Goal: Task Accomplishment & Management: Use online tool/utility

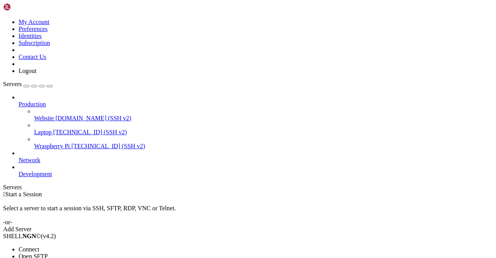
click at [39, 246] on span "Connect" at bounding box center [29, 249] width 21 height 7
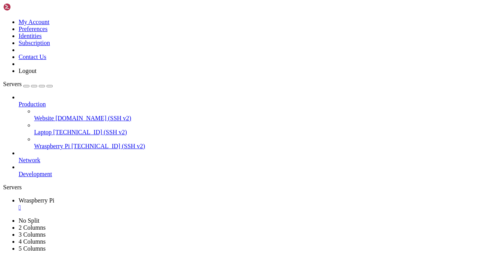
scroll to position [79, 0]
drag, startPoint x: 100, startPoint y: 498, endPoint x: 137, endPoint y: 536, distance: 53.2
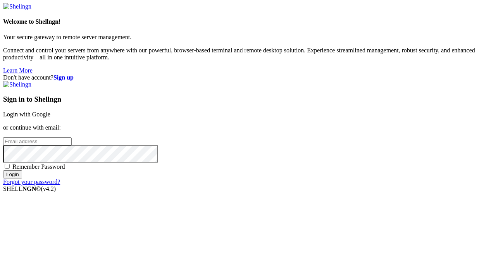
click at [72, 137] on input "email" at bounding box center [37, 141] width 69 height 8
type input "[EMAIL_ADDRESS][DOMAIN_NAME]"
click at [22, 178] on input "Login" at bounding box center [12, 174] width 19 height 8
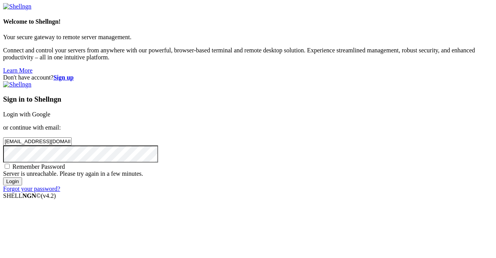
click at [22, 185] on input "Login" at bounding box center [12, 181] width 19 height 8
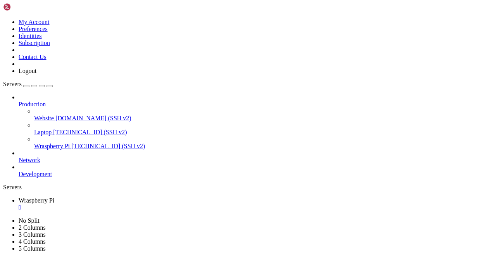
scroll to position [152, 0]
drag, startPoint x: 6, startPoint y: 339, endPoint x: 83, endPoint y: 406, distance: 102.8
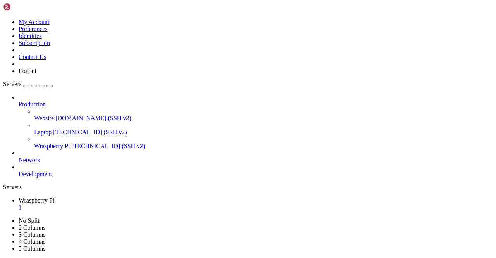
drag, startPoint x: 83, startPoint y: 406, endPoint x: 97, endPoint y: 379, distance: 31.2
drag, startPoint x: 127, startPoint y: 361, endPoint x: 18, endPoint y: 399, distance: 115.3
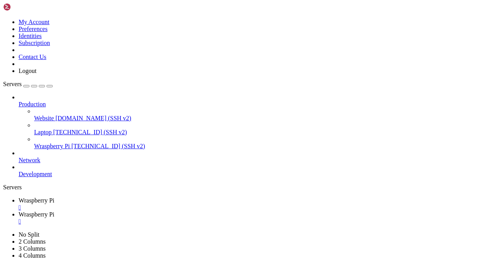
type input "/home/wilco/"
drag, startPoint x: 154, startPoint y: 115, endPoint x: 92, endPoint y: -29, distance: 156.9
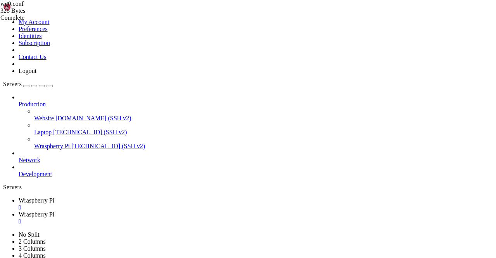
type textarea "[Interface] Address = [TECHNICAL_ID]"
drag, startPoint x: 273, startPoint y: 66, endPoint x: 104, endPoint y: 62, distance: 169.5
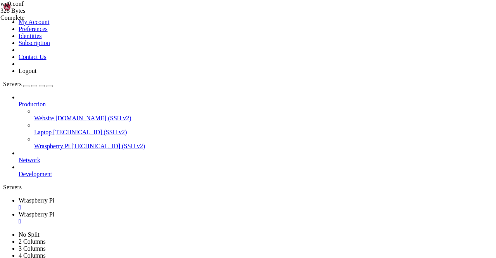
type textarea "PostUp = iptables -t nat -A POSTROUTING -o eth0 -j MASQUERADE PostDown = iptabl…"
paste textarea "PostDown = iptables -D FORWARD -i %i -j ACCEPT; iptables -D FORWARD -o %i -j AC…"
type textarea "PostDown = iptables -D FORWARD -i %i -j ACCEPT; iptables -D FORWARD -o %i -j AC…"
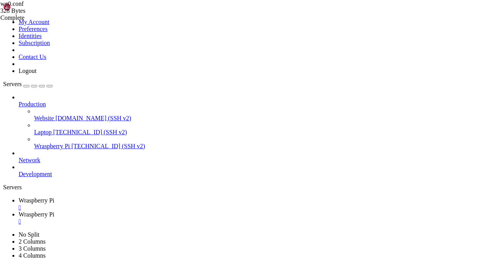
drag, startPoint x: 270, startPoint y: 73, endPoint x: 114, endPoint y: 62, distance: 156.4
paste textarea
type textarea "iptables -D FORWARD -o %i -j ACCEPT"
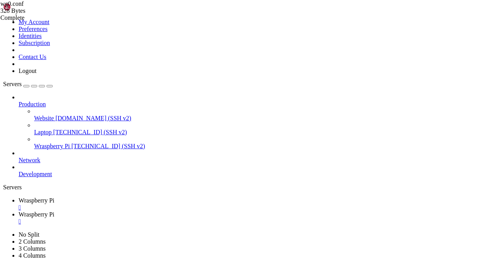
drag, startPoint x: 146, startPoint y: 51, endPoint x: 262, endPoint y: 52, distance: 116.4
type textarea "PrivateKey = [ENCRYPTION_KEY]"
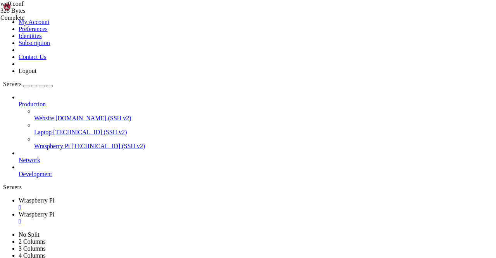
drag, startPoint x: 187, startPoint y: 137, endPoint x: 161, endPoint y: 85, distance: 57.6
type textarea "iptables -D FORWARD -o %i -j ACCEPT"
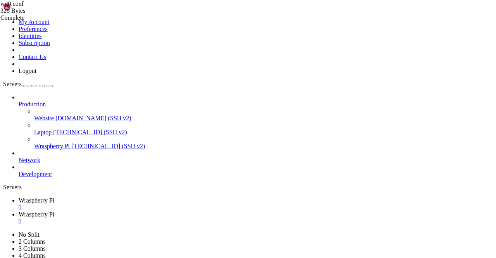
type input "/home/wilco"
click at [78, 21] on div "wg0.conf 530 Bytes Failed" at bounding box center [39, 10] width 78 height 21
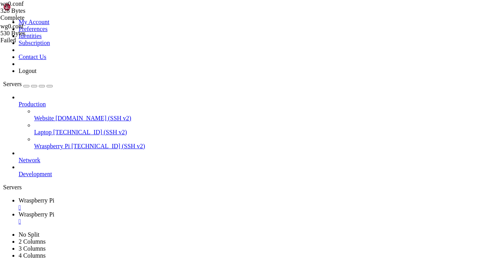
drag, startPoint x: 266, startPoint y: 65, endPoint x: 105, endPoint y: 60, distance: 160.6
paste textarea "iptables -D FORWARD -o %i -j ACCEPT"
type textarea "iptables -D FORWARD -o %i -j ACCEPT"
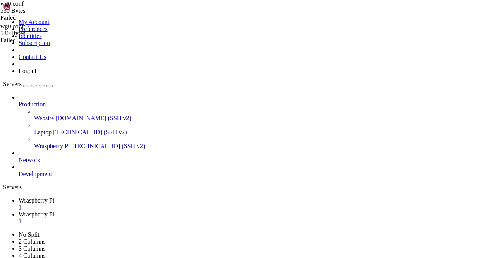
scroll to position [0, 0]
click at [214, 218] on div "" at bounding box center [256, 221] width 475 height 7
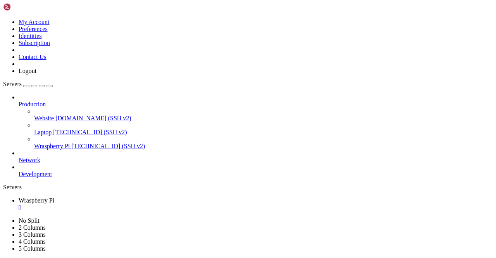
type input "/home/wilco"
drag, startPoint x: 266, startPoint y: 66, endPoint x: 99, endPoint y: 59, distance: 166.9
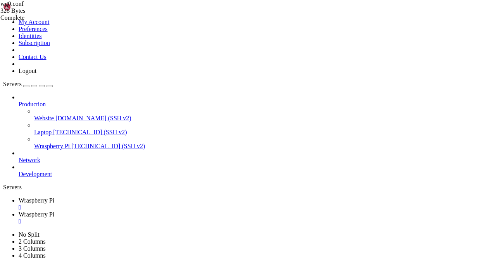
type textarea "iptables -D FORWARD -o %i -j ACCEPT"
click at [54, 197] on span "Wraspberry Pi" at bounding box center [37, 200] width 36 height 7
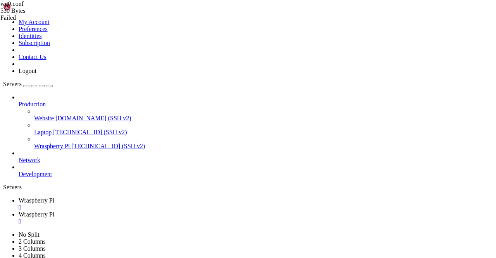
scroll to position [3, 1]
click at [54, 211] on span "Wraspberry Pi" at bounding box center [37, 214] width 36 height 7
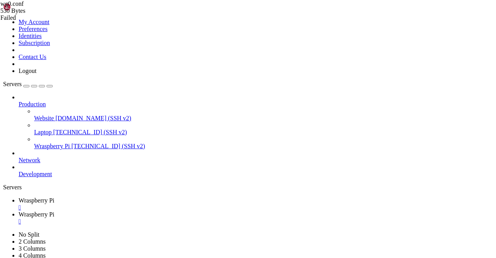
type input "/home/wilco/wireguard"
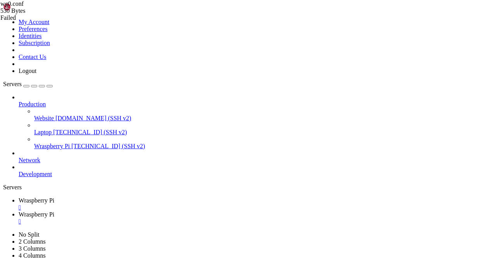
drag, startPoint x: 221, startPoint y: 38, endPoint x: 93, endPoint y: 37, distance: 127.6
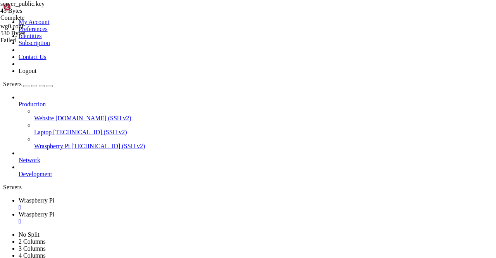
click at [215, 218] on div "" at bounding box center [256, 221] width 475 height 7
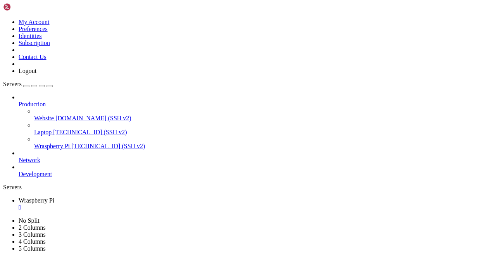
drag, startPoint x: 83, startPoint y: 456, endPoint x: 112, endPoint y: 505, distance: 57.2
drag, startPoint x: 5, startPoint y: 506, endPoint x: 91, endPoint y: 532, distance: 90.1
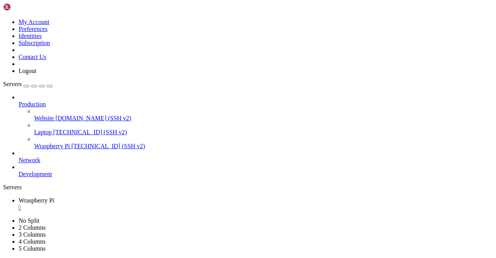
drag, startPoint x: 91, startPoint y: 532, endPoint x: 7, endPoint y: 506, distance: 88.2
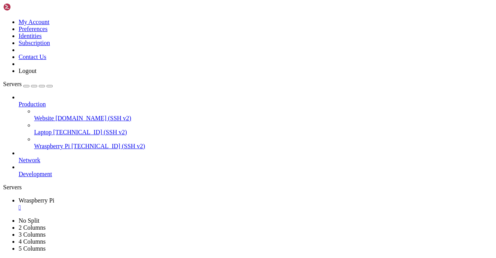
scroll to position [251, 0]
click at [154, 204] on div "" at bounding box center [256, 207] width 475 height 7
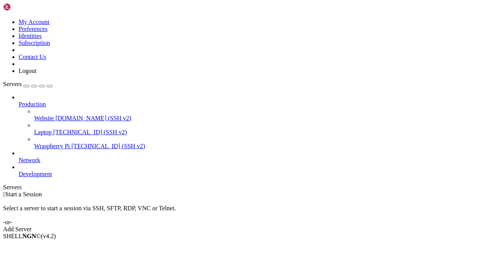
click at [206, 191] on div " Start a Session Select a server to start a session via SSH, SFTP, RDP, VNC or…" at bounding box center [248, 212] width 490 height 42
click at [39, 246] on span "Connect" at bounding box center [29, 249] width 21 height 7
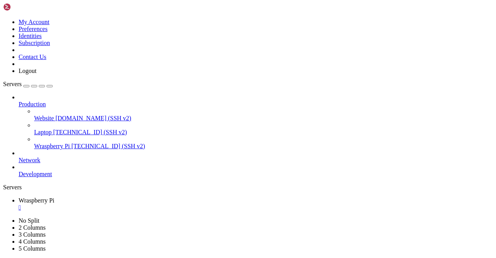
scroll to position [3, 1]
drag, startPoint x: 45, startPoint y: 463, endPoint x: 97, endPoint y: 510, distance: 70.3
drag, startPoint x: 40, startPoint y: 451, endPoint x: 115, endPoint y: 509, distance: 94.9
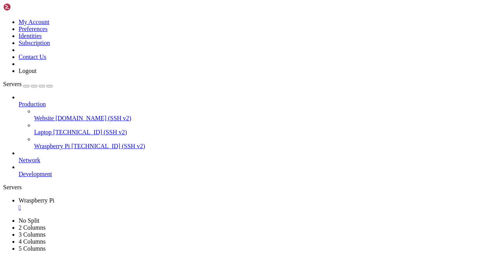
drag, startPoint x: 101, startPoint y: 505, endPoint x: 108, endPoint y: 529, distance: 24.3
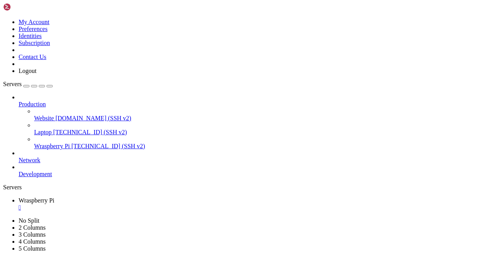
scroll to position [53, 0]
drag, startPoint x: 40, startPoint y: 508, endPoint x: 100, endPoint y: 541, distance: 68.9
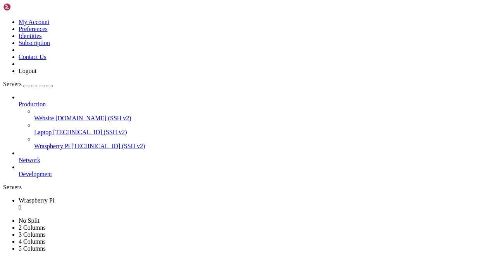
scroll to position [165, 0]
drag, startPoint x: 80, startPoint y: 450, endPoint x: 144, endPoint y: 527, distance: 100.5
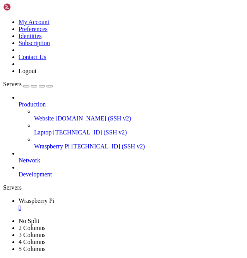
scroll to position [198, 0]
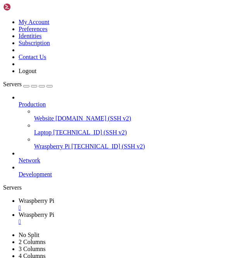
type input "/home/wilco"
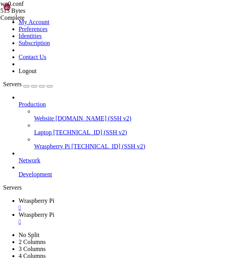
type textarea "AllowedIPs = [URL]"
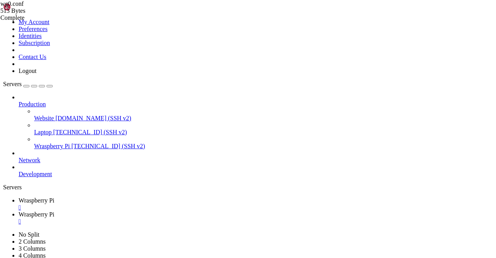
click at [54, 197] on span "Wraspberry Pi" at bounding box center [37, 200] width 36 height 7
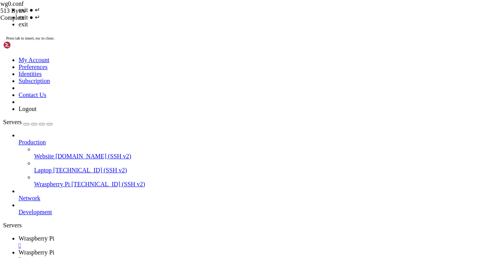
scroll to position [105, 0]
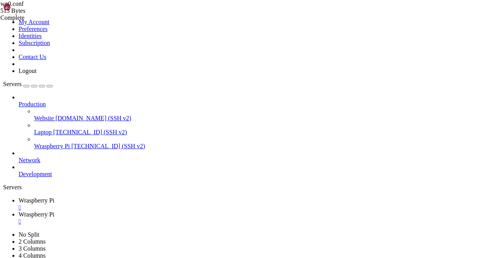
click at [152, 204] on div "" at bounding box center [256, 207] width 475 height 7
